Goal: Book appointment/travel/reservation

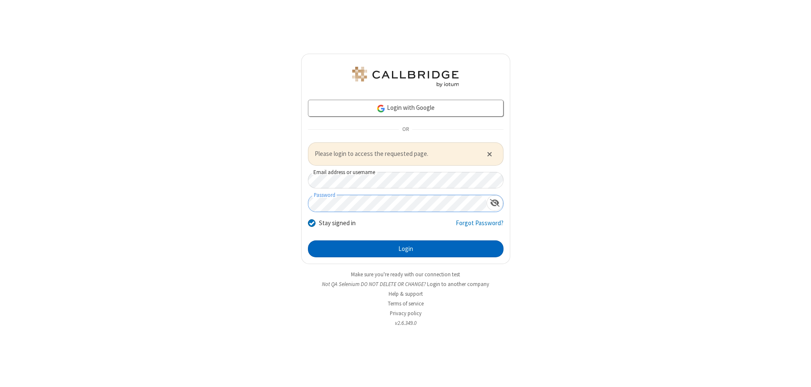
click at [405, 248] on button "Login" at bounding box center [406, 248] width 196 height 17
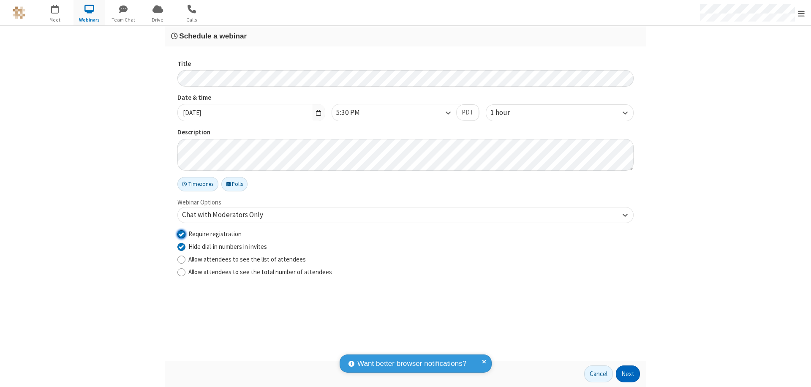
click at [181, 234] on input "Require registration" at bounding box center [181, 233] width 8 height 9
checkbox input "false"
click at [628, 374] on button "Next" at bounding box center [628, 373] width 24 height 17
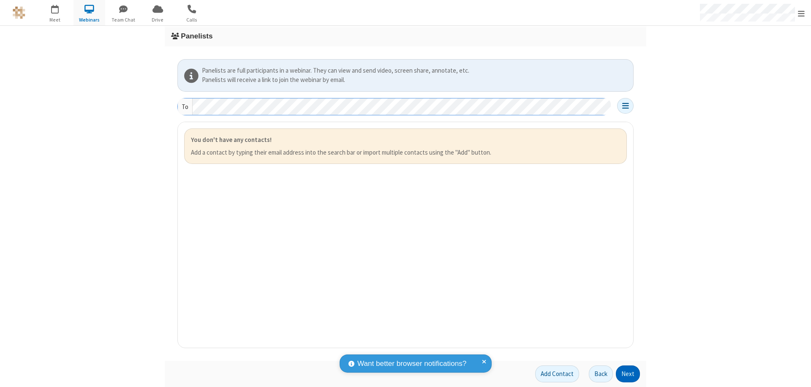
click at [628, 374] on button "Next" at bounding box center [628, 373] width 24 height 17
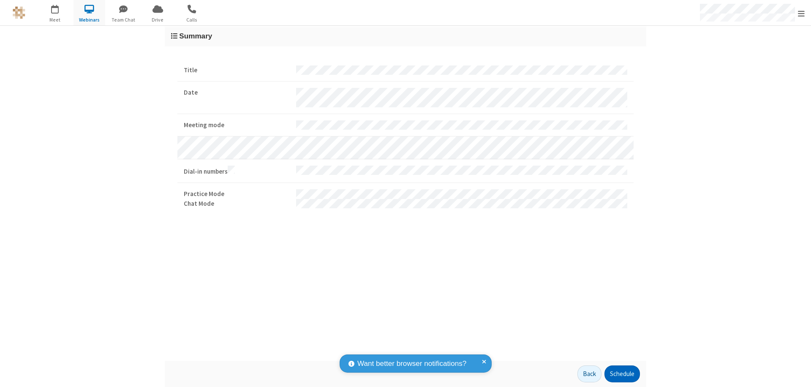
click at [622, 374] on button "Schedule" at bounding box center [621, 373] width 35 height 17
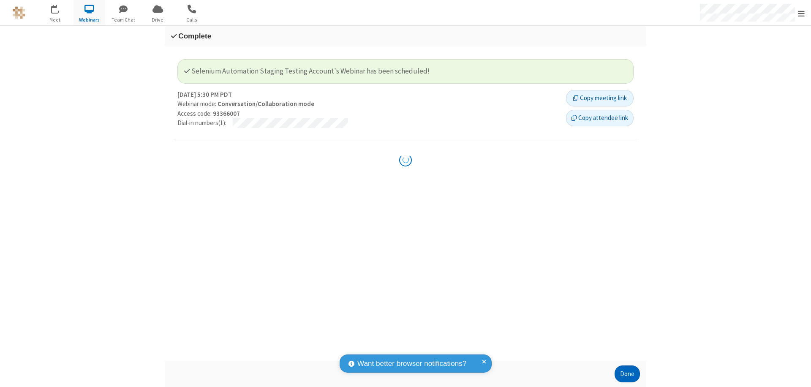
click at [627, 374] on button "Done" at bounding box center [627, 373] width 25 height 17
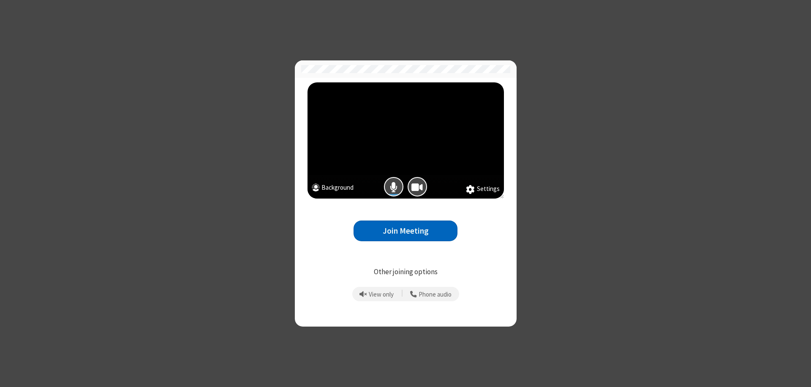
click at [405, 231] on button "Join Meeting" at bounding box center [406, 230] width 104 height 21
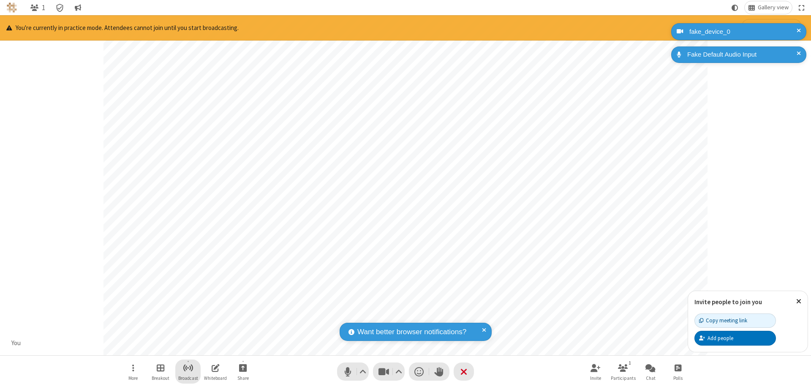
click at [188, 367] on span "Start broadcast" at bounding box center [188, 367] width 11 height 11
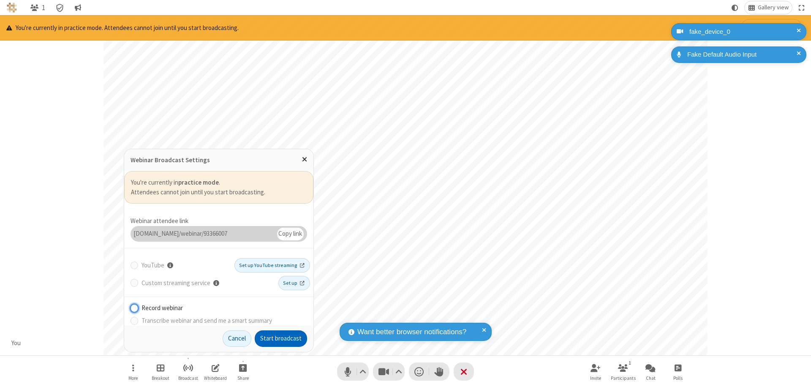
click at [281, 338] on button "Start broadcast" at bounding box center [281, 338] width 52 height 17
